Goal: Task Accomplishment & Management: Manage account settings

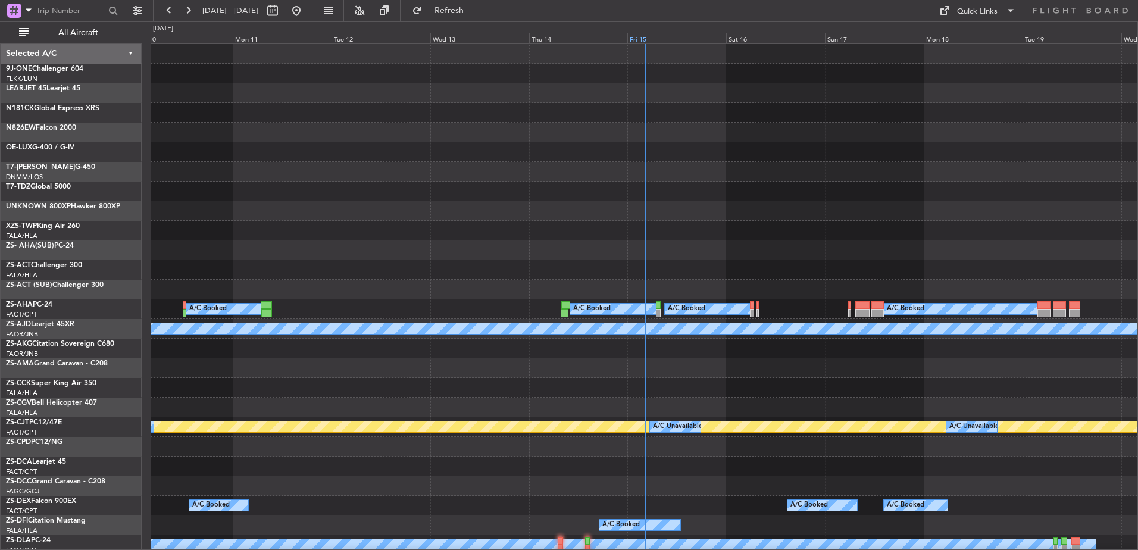
click at [649, 35] on div "Fri 15" at bounding box center [677, 38] width 99 height 11
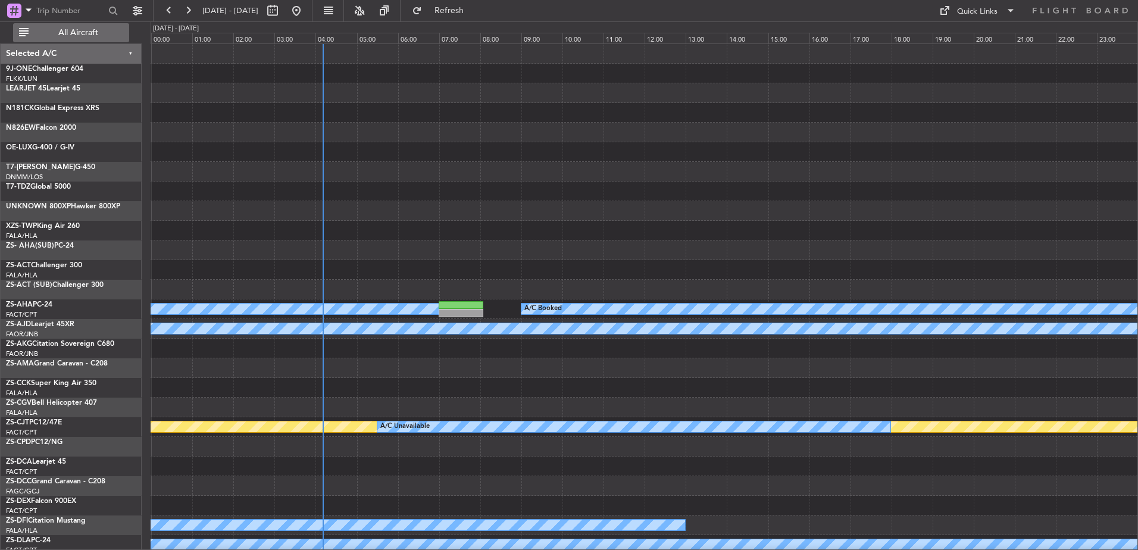
click at [92, 26] on button "All Aircraft" at bounding box center [71, 32] width 116 height 19
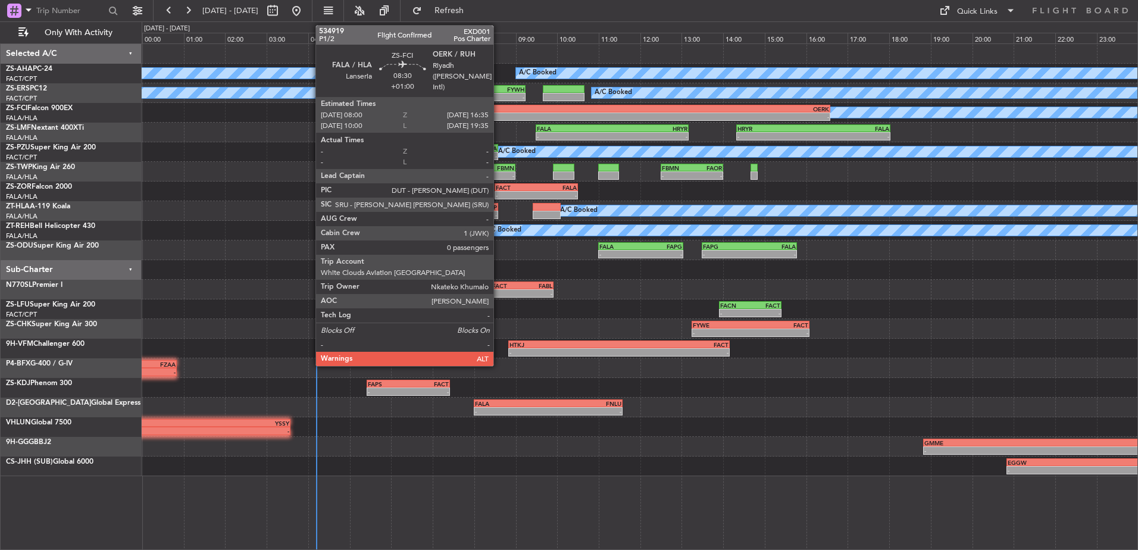
click at [499, 120] on div "- -" at bounding box center [652, 117] width 357 height 8
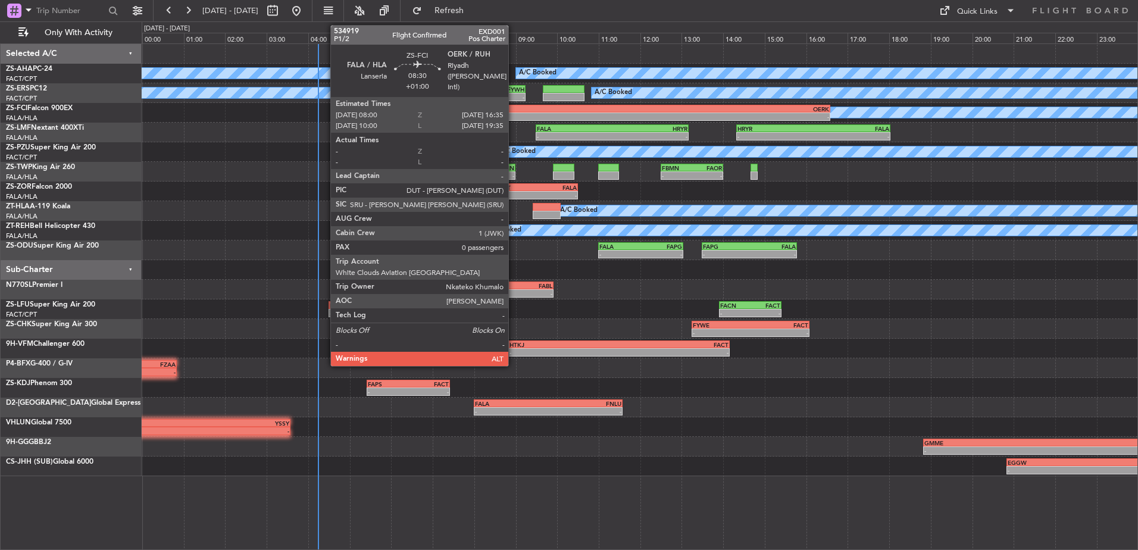
click at [514, 118] on div "-" at bounding box center [563, 116] width 177 height 7
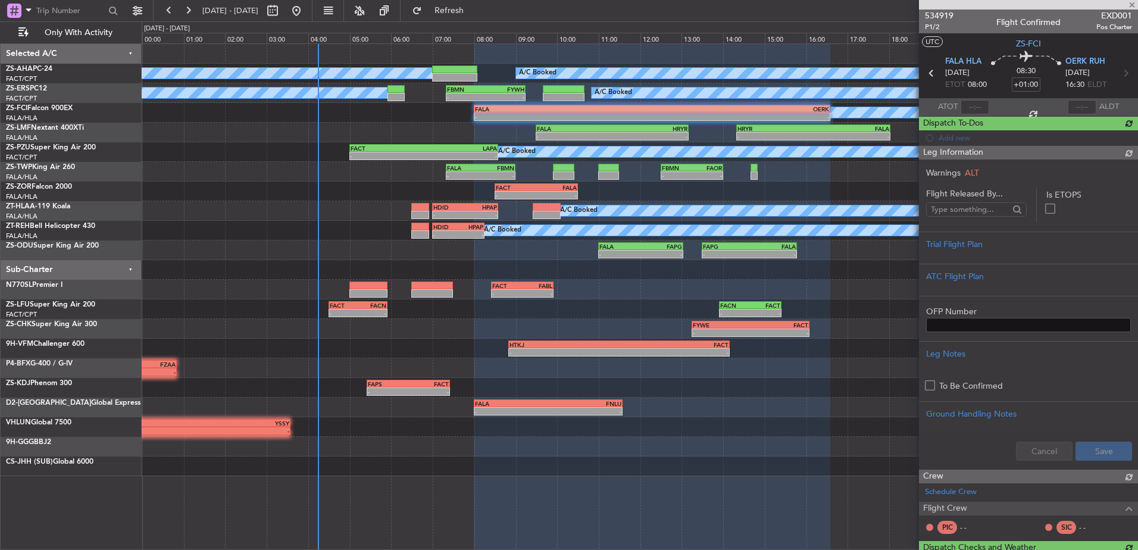
click at [952, 14] on span "534919" at bounding box center [939, 16] width 29 height 13
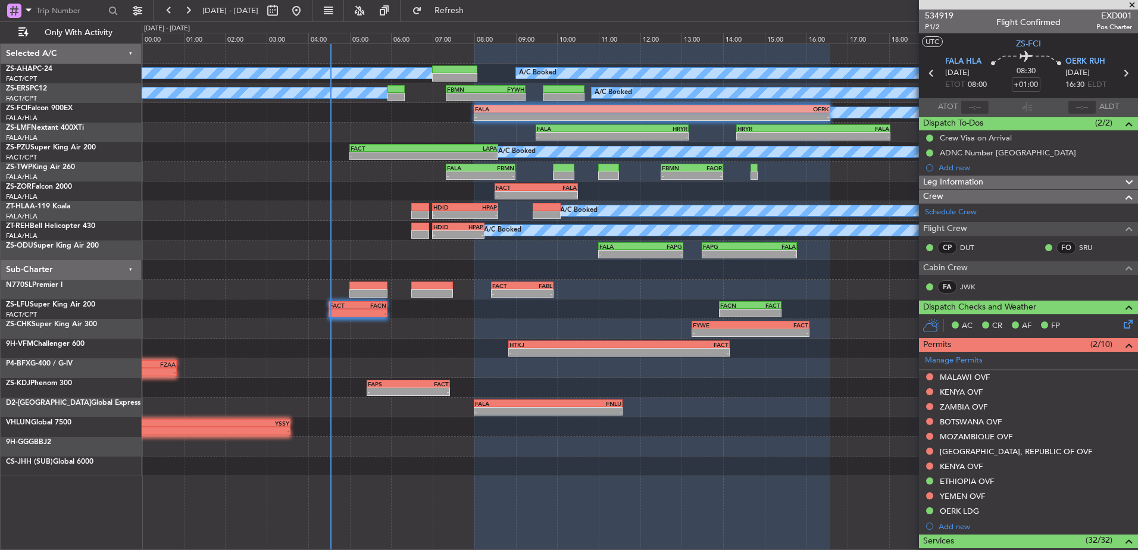
click at [1133, 2] on span at bounding box center [1133, 5] width 12 height 11
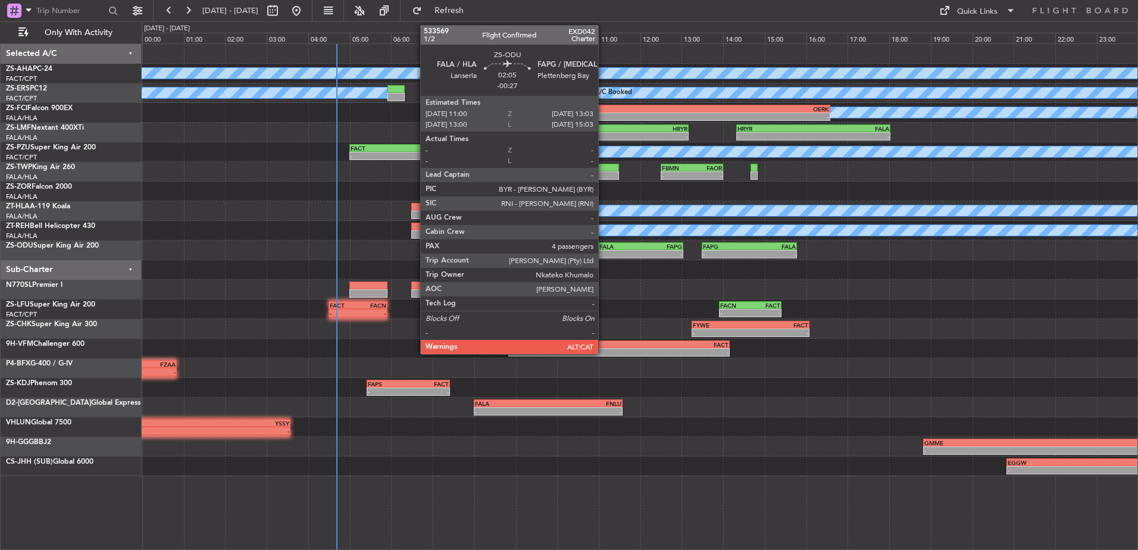
click at [604, 245] on div "FALA" at bounding box center [621, 246] width 42 height 7
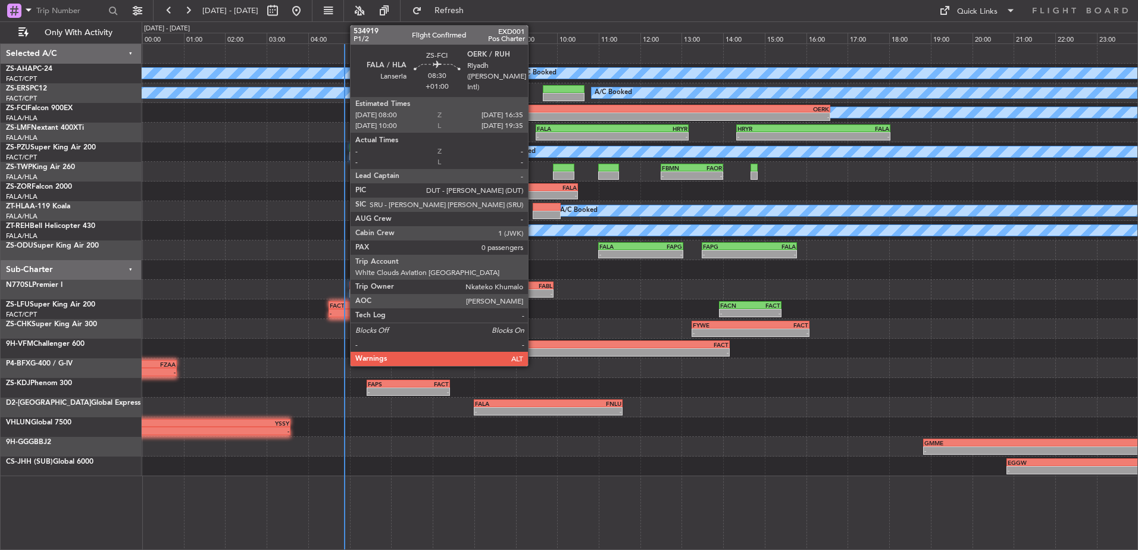
click at [534, 119] on div "-" at bounding box center [563, 116] width 177 height 7
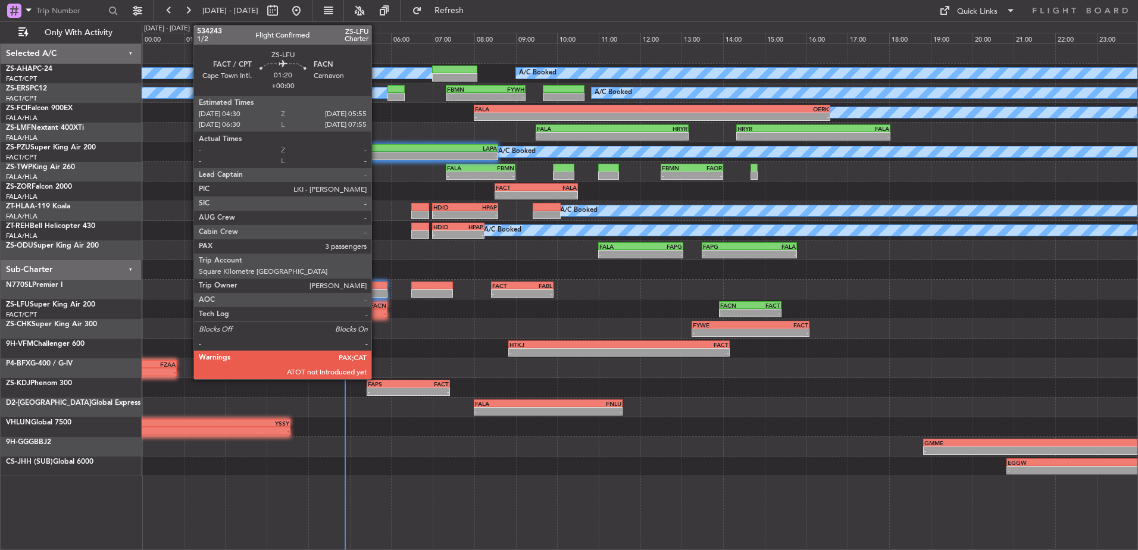
click at [377, 313] on div "-" at bounding box center [372, 313] width 29 height 7
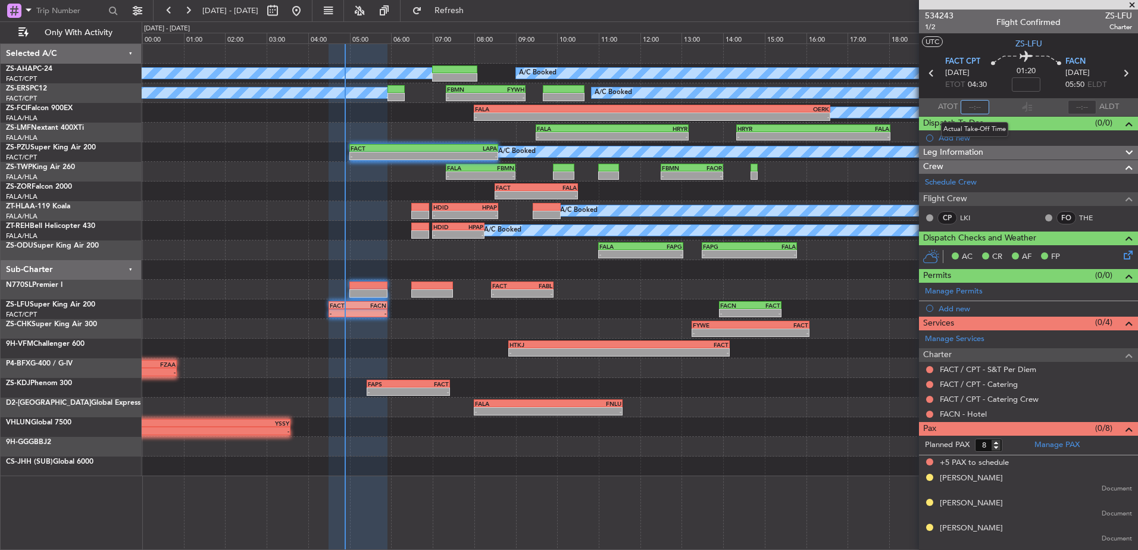
click at [978, 104] on input "text" at bounding box center [975, 107] width 29 height 14
type input "04:52"
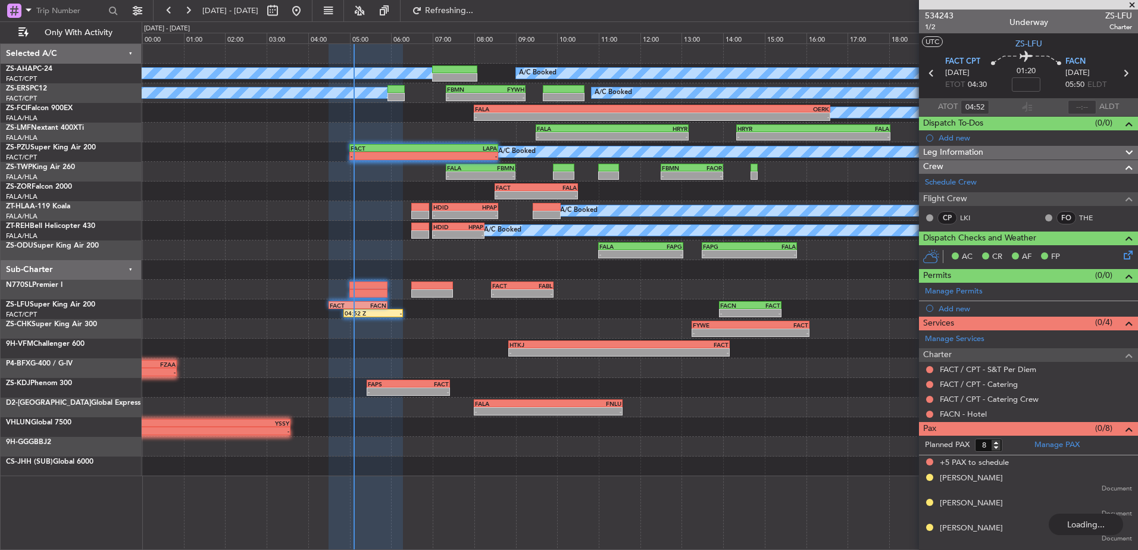
drag, startPoint x: 1133, startPoint y: 4, endPoint x: 466, endPoint y: 110, distance: 675.3
click at [1133, 4] on span at bounding box center [1133, 5] width 12 height 11
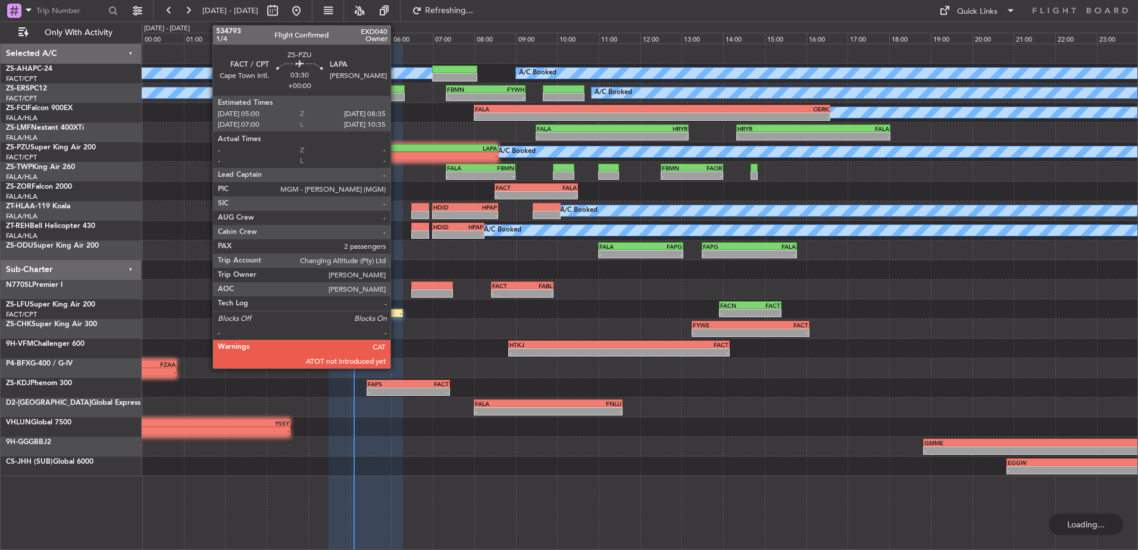
click at [396, 149] on div "FACT" at bounding box center [387, 148] width 73 height 7
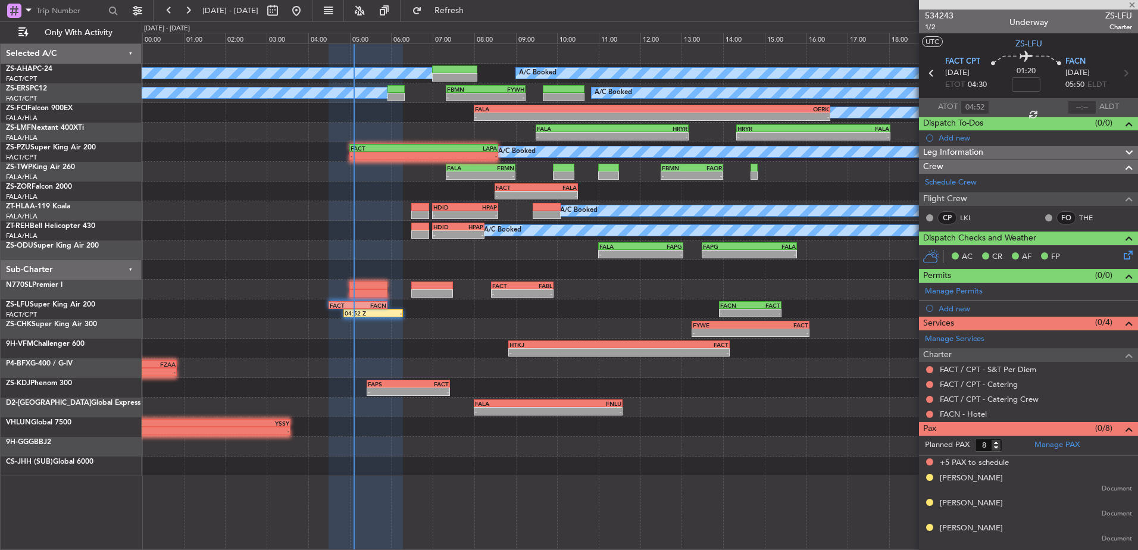
type input "2"
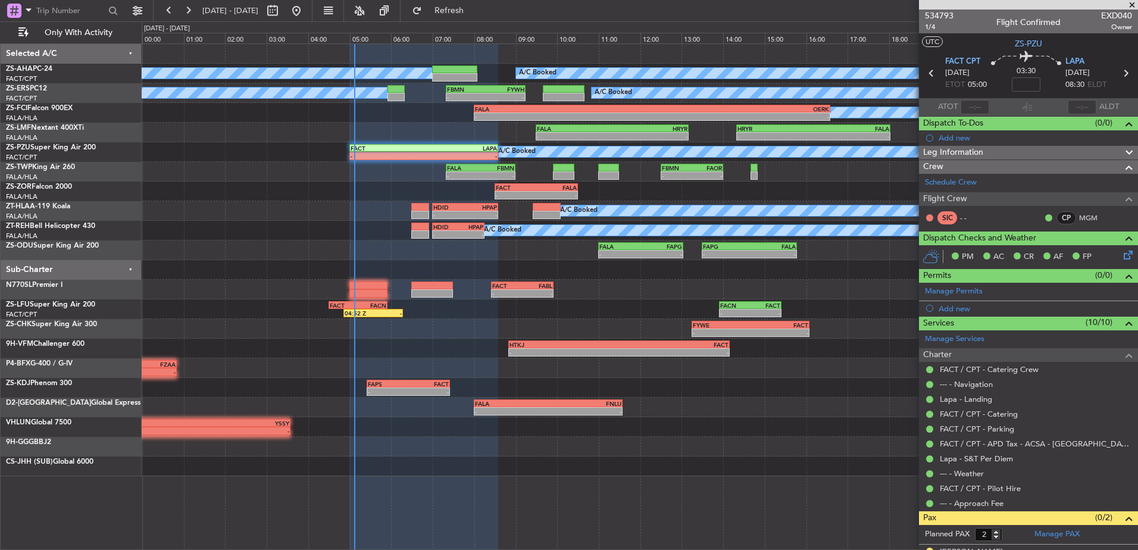
click at [1131, 6] on span at bounding box center [1133, 5] width 12 height 11
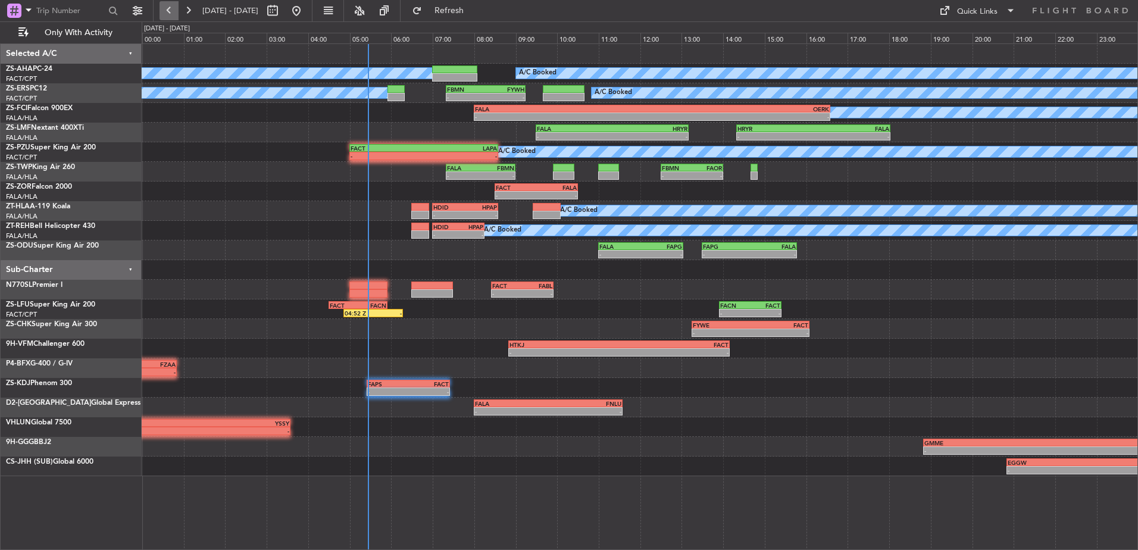
click at [160, 8] on button at bounding box center [169, 10] width 19 height 19
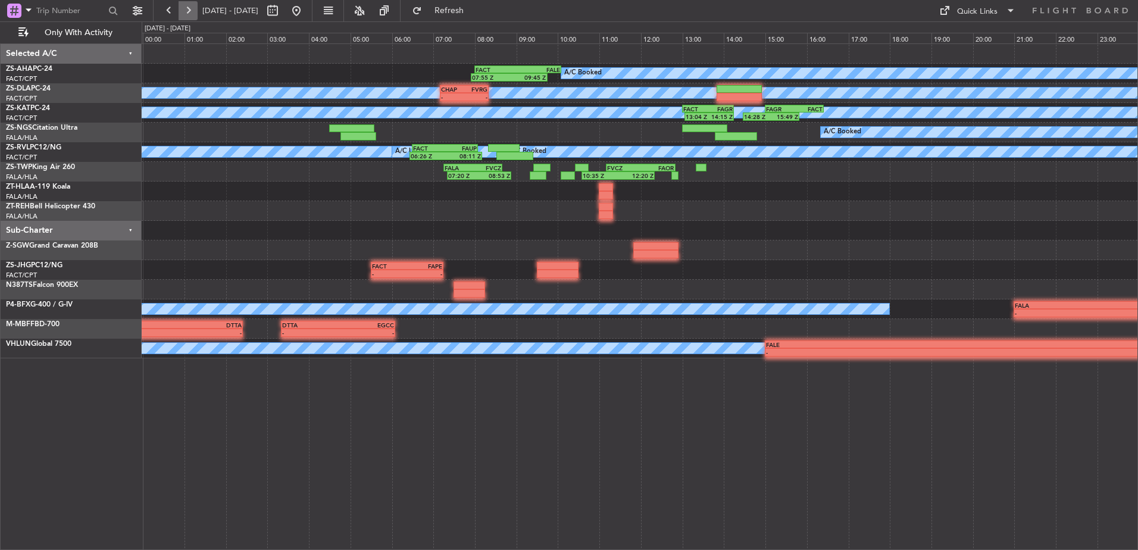
click at [195, 15] on button at bounding box center [188, 10] width 19 height 19
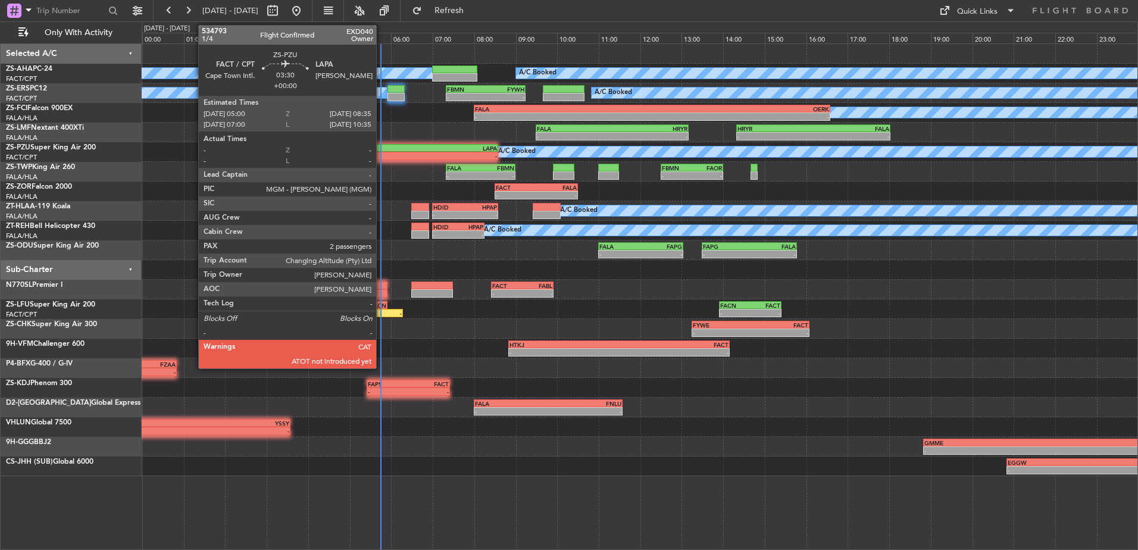
click at [382, 152] on div "-" at bounding box center [387, 155] width 73 height 7
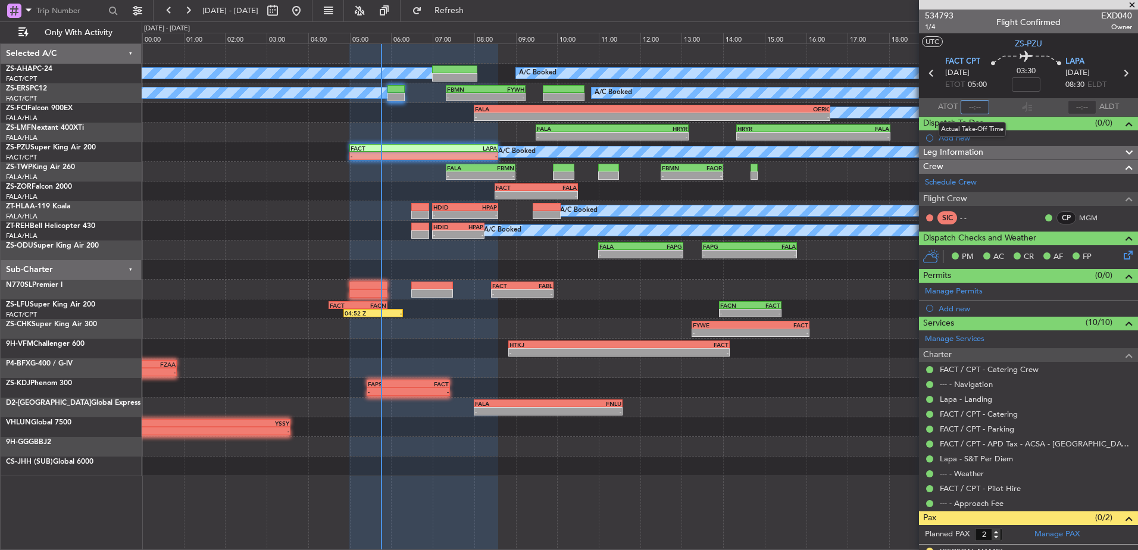
click at [977, 105] on input "text" at bounding box center [975, 107] width 29 height 14
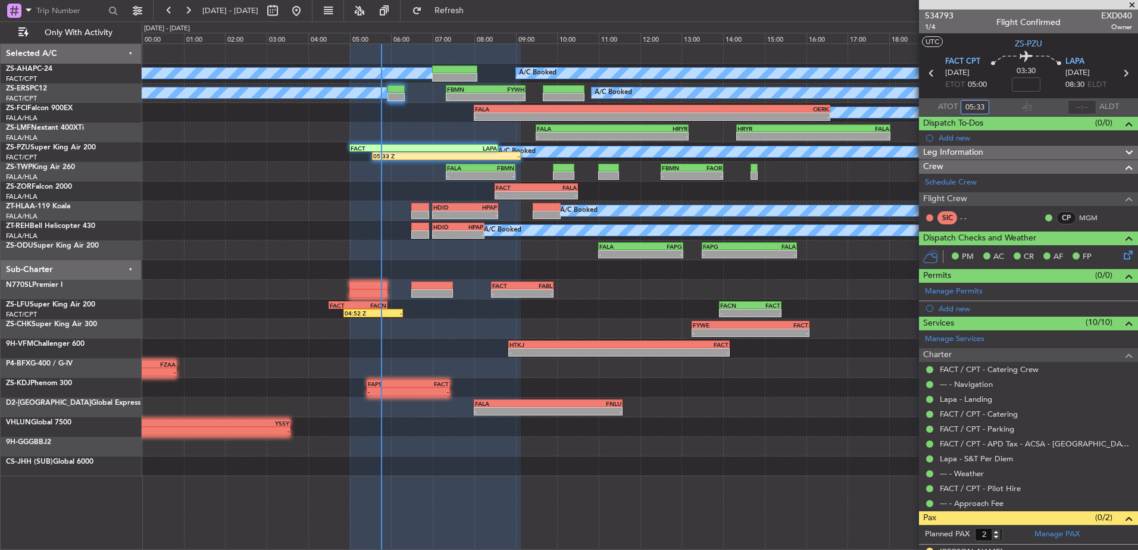
type input "05:33"
click at [1131, 4] on span at bounding box center [1133, 5] width 12 height 11
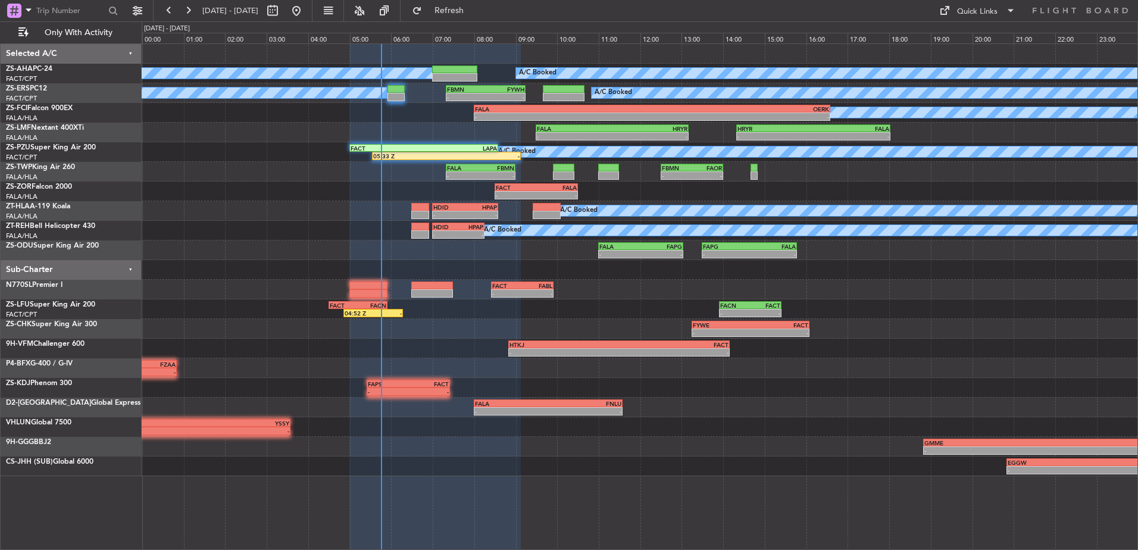
type input "0"
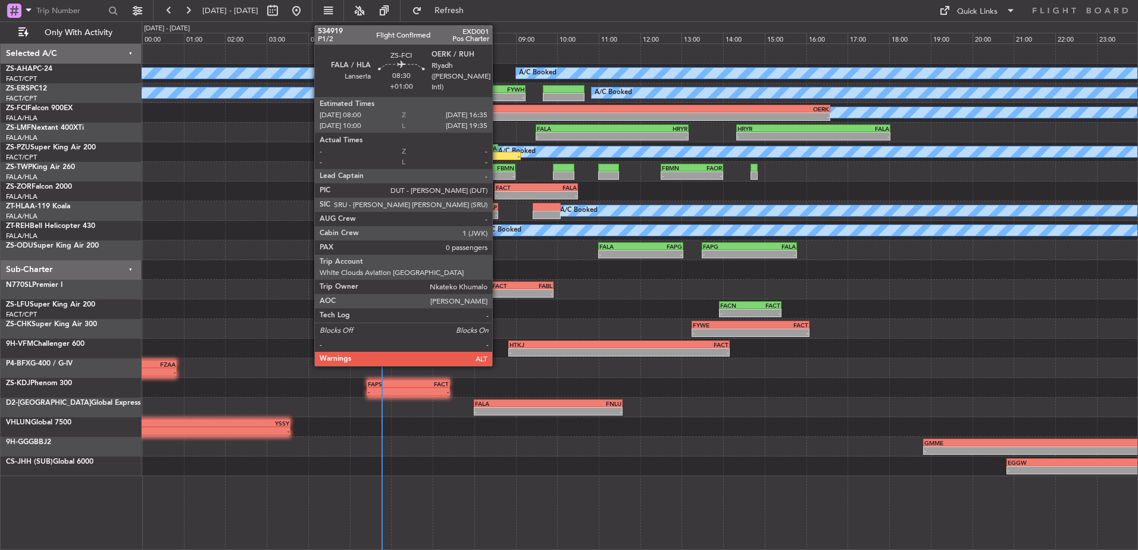
click at [498, 111] on div "FALA" at bounding box center [563, 108] width 177 height 7
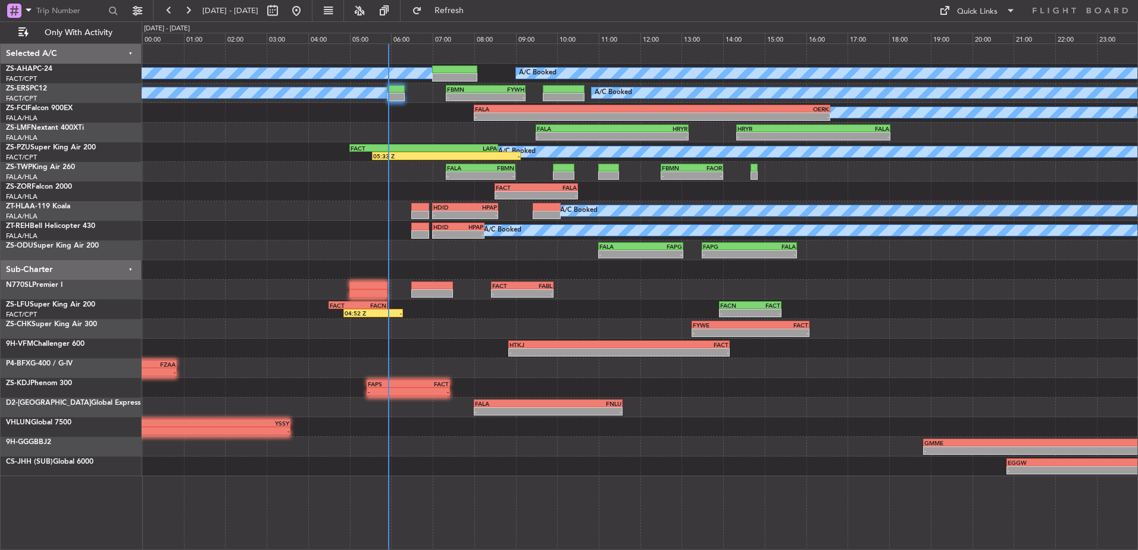
click at [345, 259] on div "A/C Booked A/C Booked A/C Booked A/C Booked - - FBMN 07:20 Z FYWH 09:15 Z A/C B…" at bounding box center [640, 260] width 996 height 432
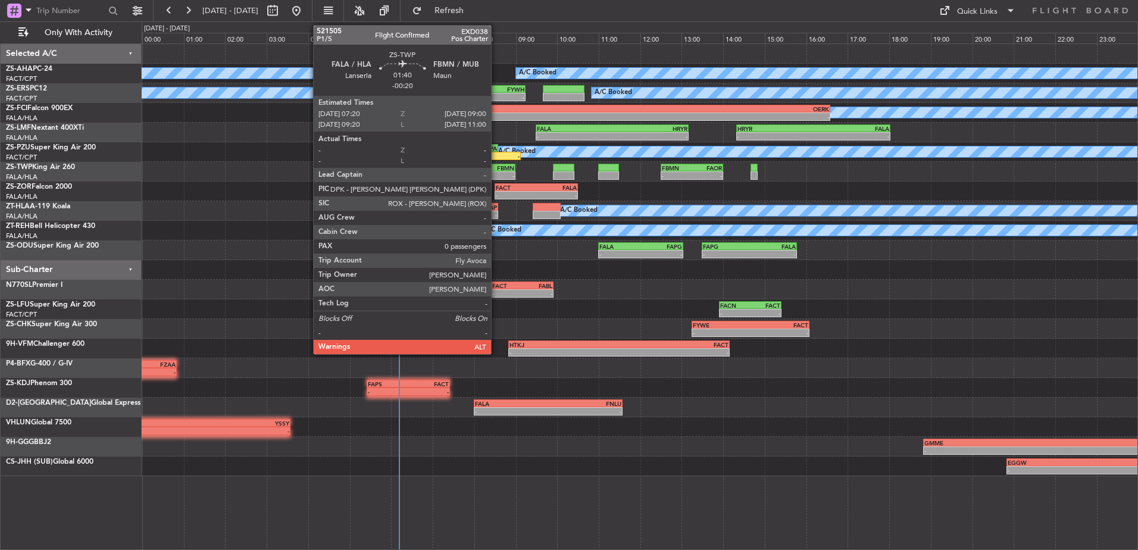
click at [497, 171] on div "FALA 07:20 Z FBMN 09:00 Z" at bounding box center [481, 168] width 70 height 8
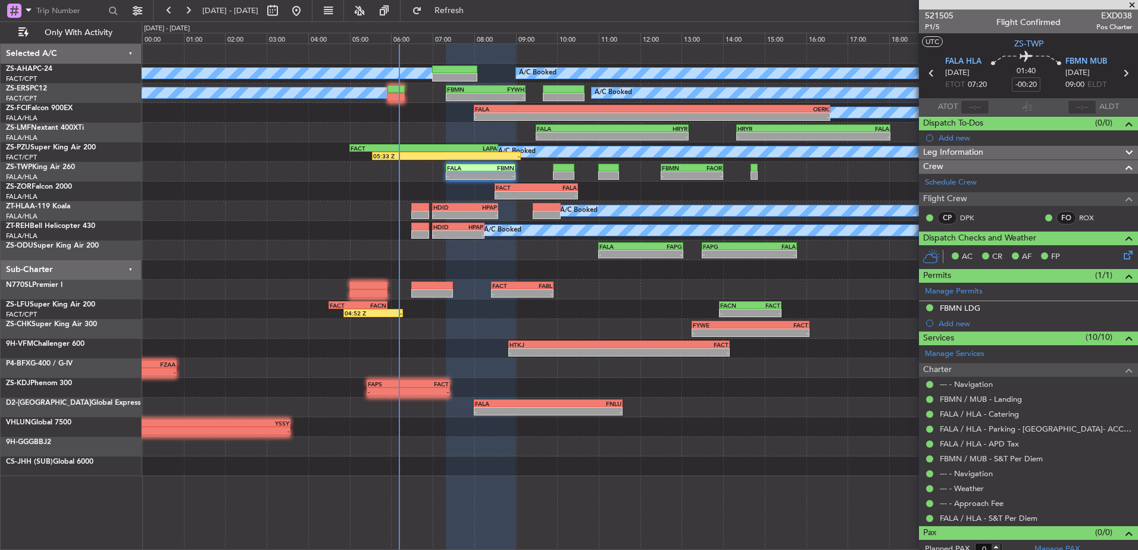
click at [937, 8] on div at bounding box center [1028, 5] width 219 height 10
drag, startPoint x: 937, startPoint y: 8, endPoint x: 934, endPoint y: 18, distance: 10.0
click at [934, 18] on span "521505" at bounding box center [939, 16] width 29 height 13
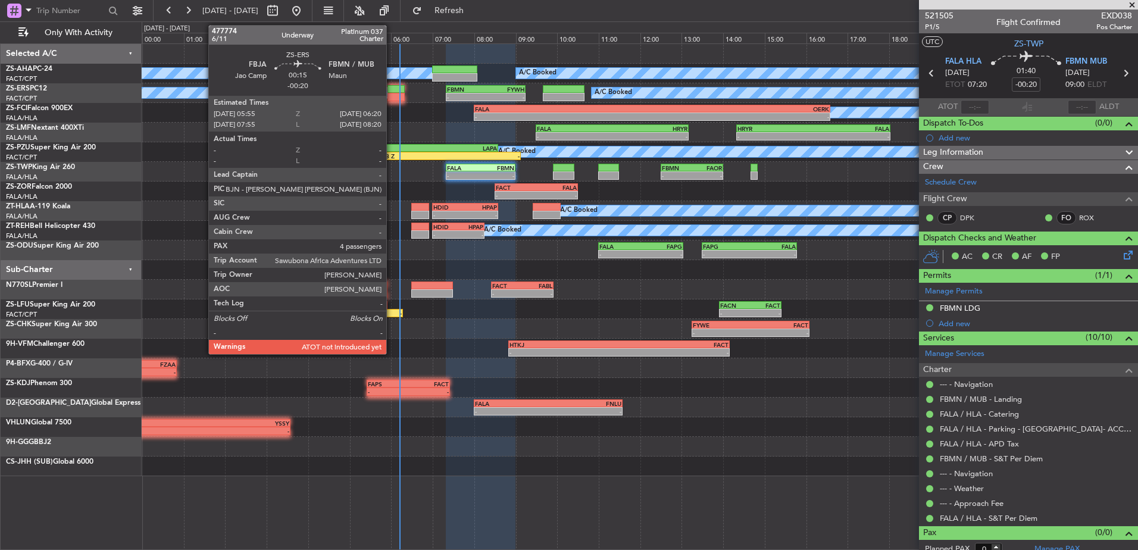
click at [392, 95] on div at bounding box center [397, 97] width 18 height 8
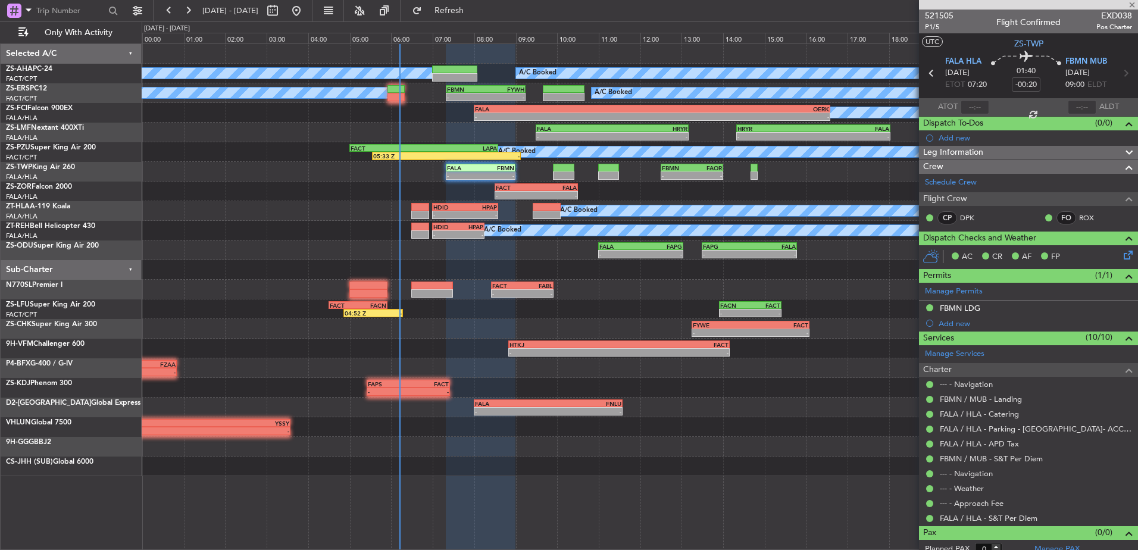
type input "4"
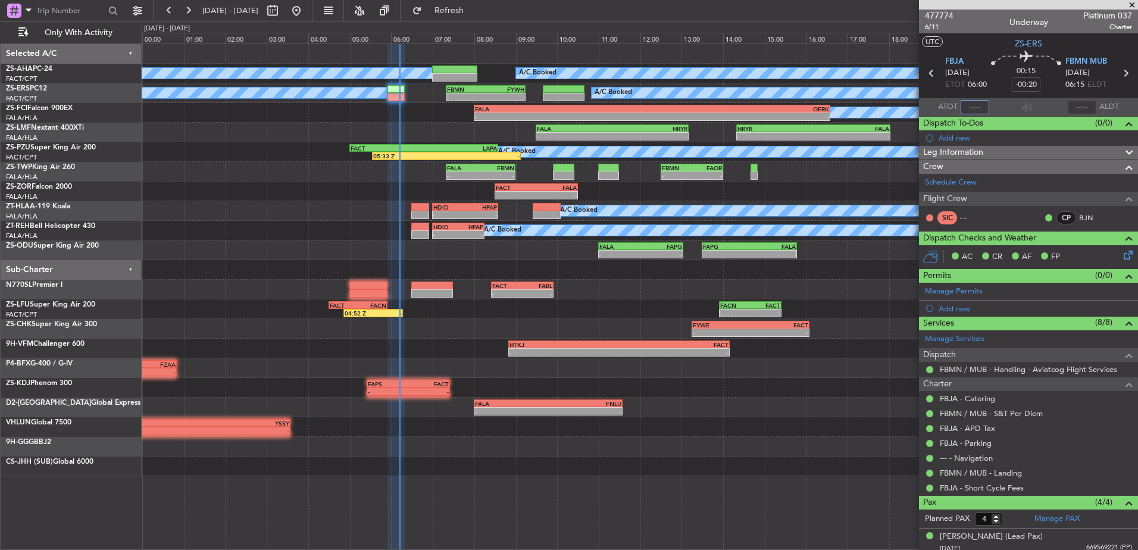
click at [980, 110] on input "text" at bounding box center [975, 107] width 29 height 14
type input "05:55"
click at [1132, 4] on span at bounding box center [1133, 5] width 12 height 11
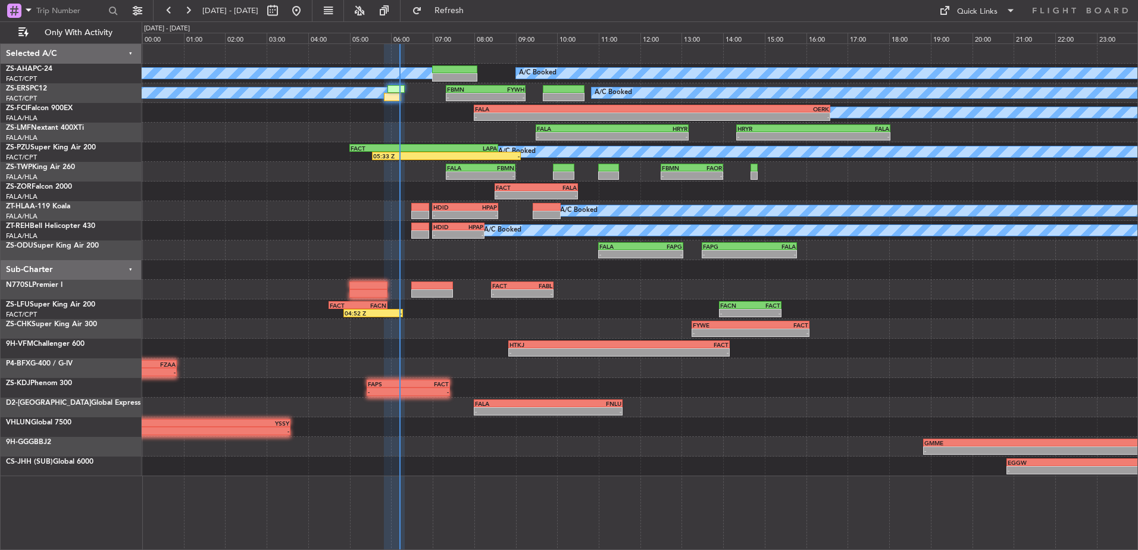
type input "0"
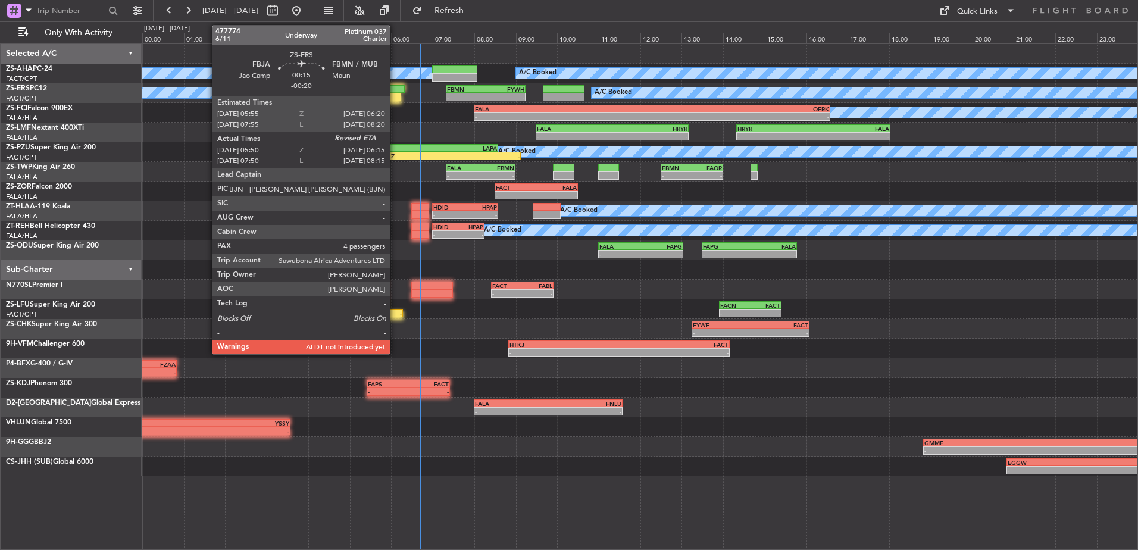
click at [395, 91] on div at bounding box center [397, 89] width 18 height 8
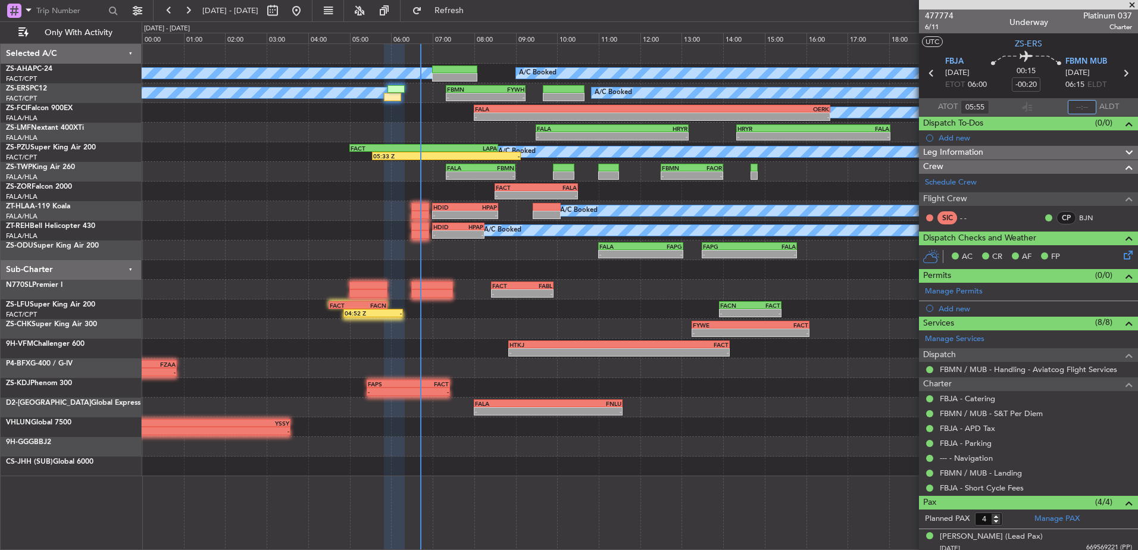
click at [1078, 103] on input "text" at bounding box center [1082, 107] width 29 height 14
type input "06:22"
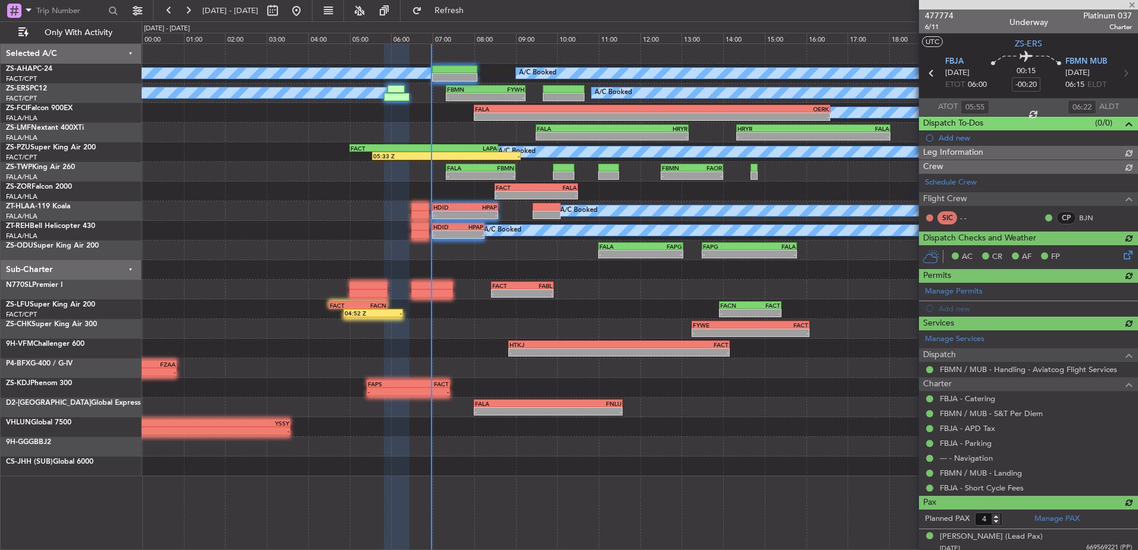
click at [1136, 5] on div at bounding box center [1028, 5] width 219 height 10
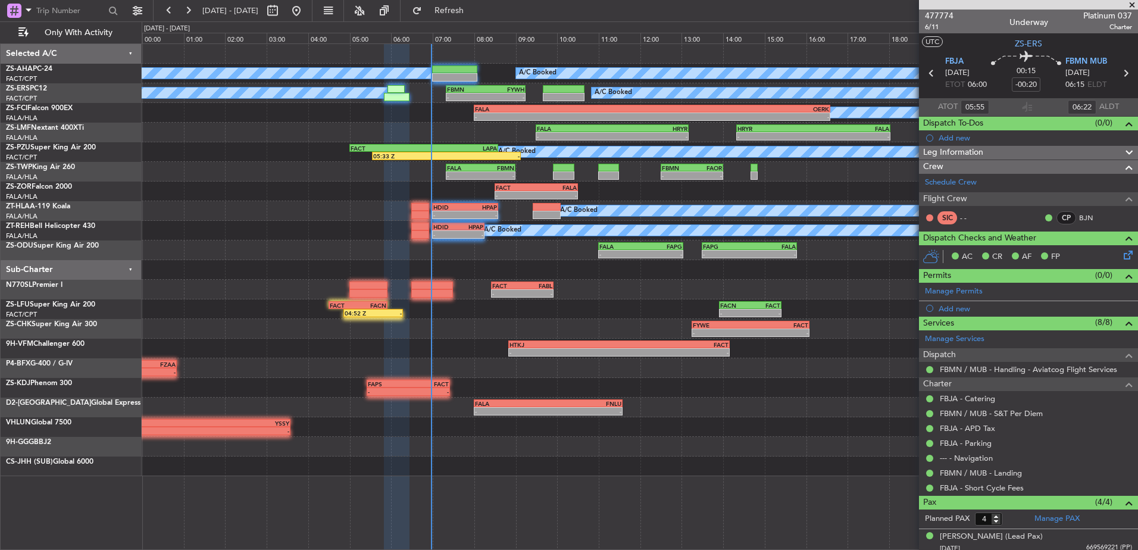
click at [1131, 6] on span at bounding box center [1133, 5] width 12 height 11
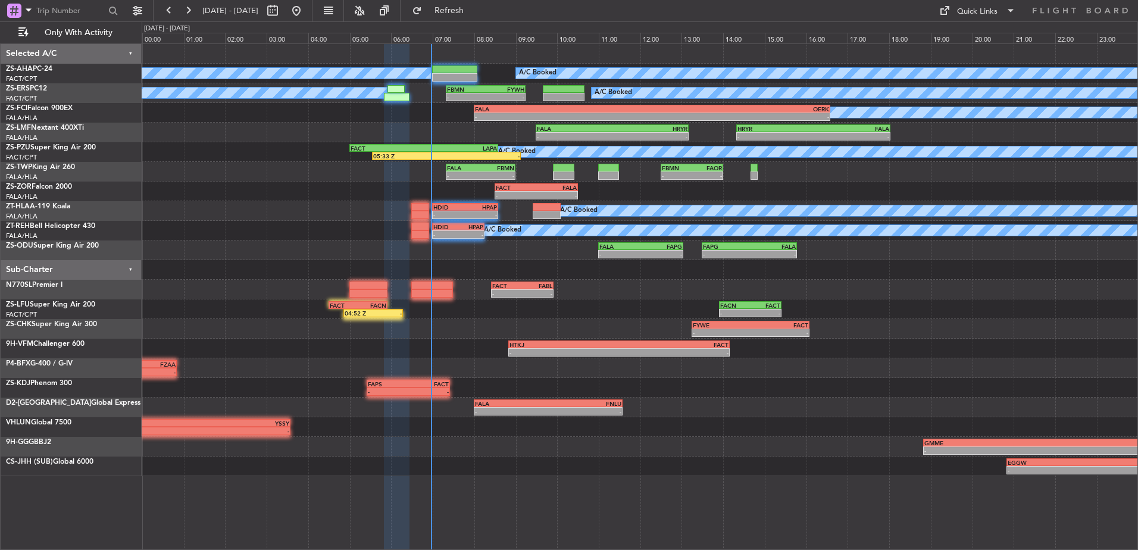
type input "0"
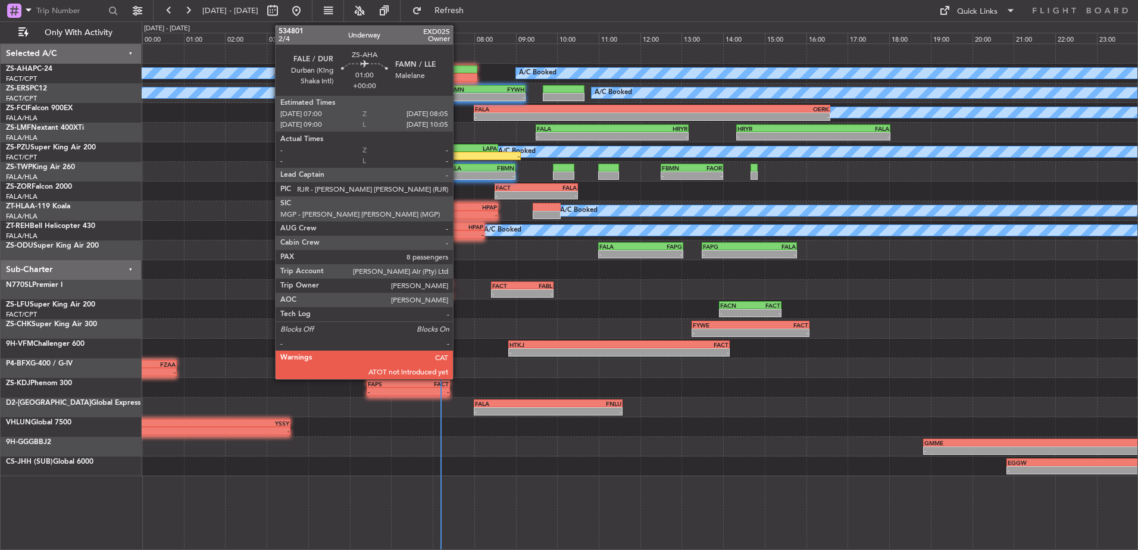
click at [458, 74] on div at bounding box center [454, 77] width 45 height 8
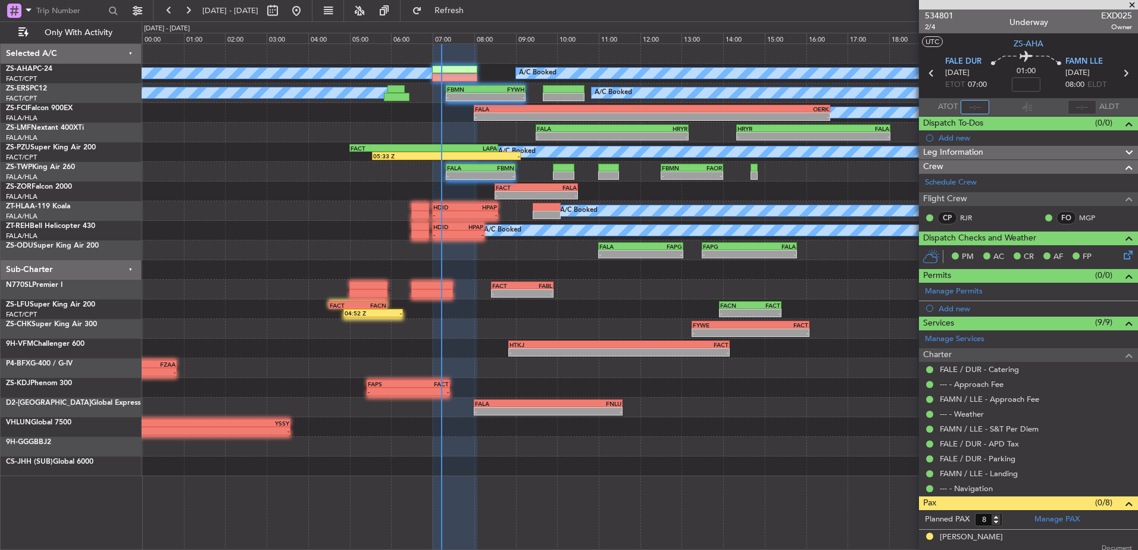
click at [966, 106] on input "text" at bounding box center [975, 107] width 29 height 14
type input "07:09"
